Goal: Check status

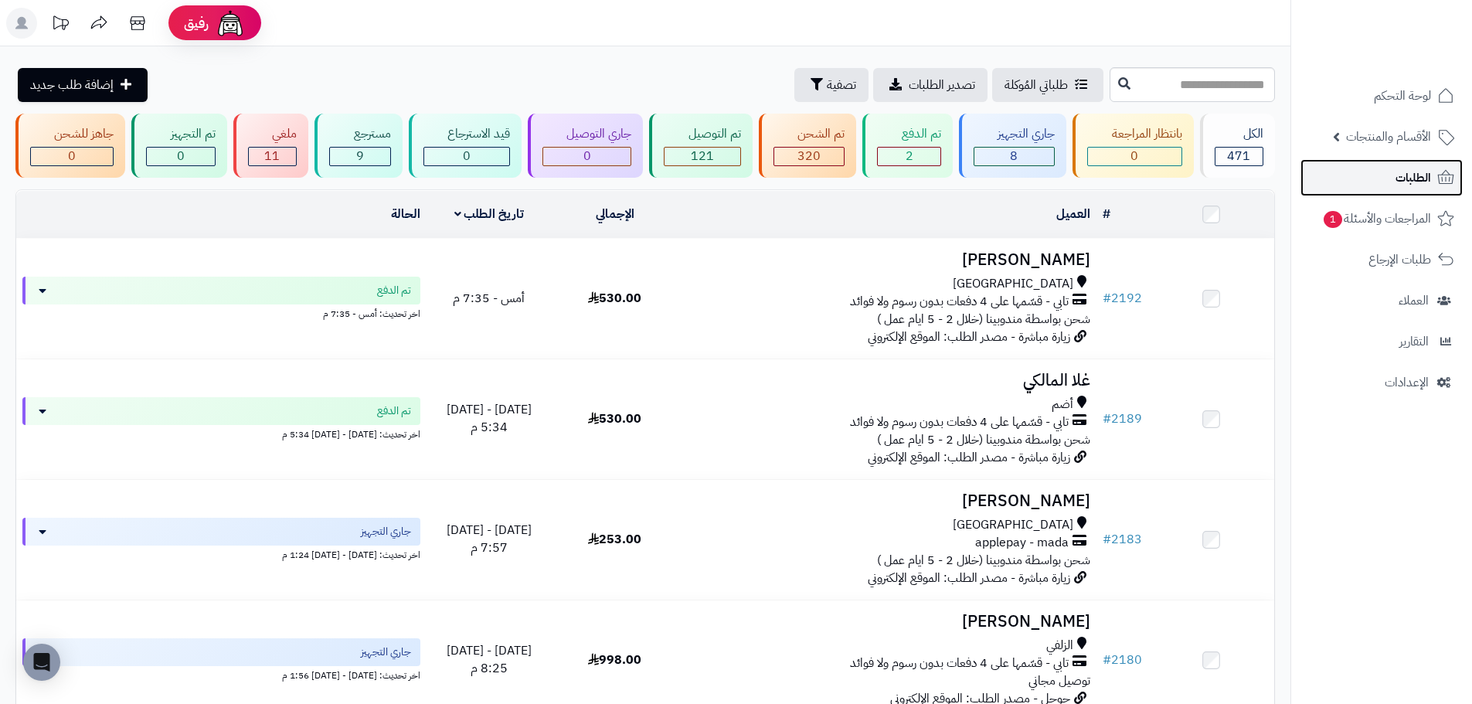
click at [1375, 192] on link "الطلبات" at bounding box center [1381, 177] width 162 height 37
click at [1418, 184] on span "الطلبات" at bounding box center [1413, 178] width 36 height 22
